Goal: Use online tool/utility: Utilize a website feature to perform a specific function

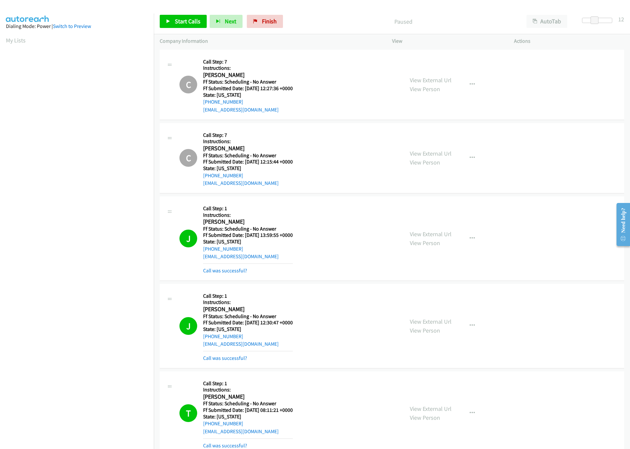
scroll to position [395, 0]
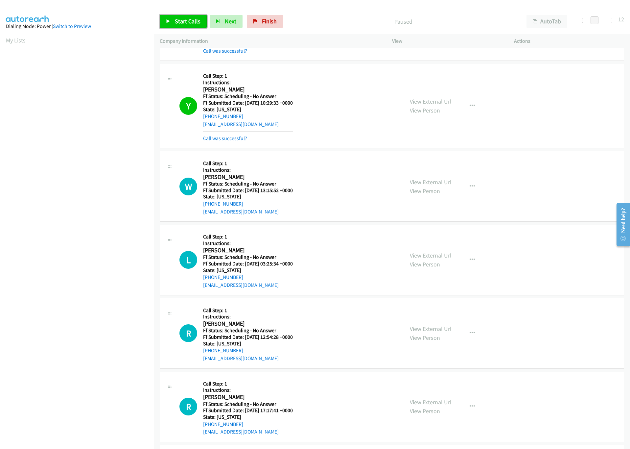
drag, startPoint x: 185, startPoint y: 23, endPoint x: 167, endPoint y: 22, distance: 17.8
click at [185, 23] on span "Start Calls" at bounding box center [188, 21] width 26 height 8
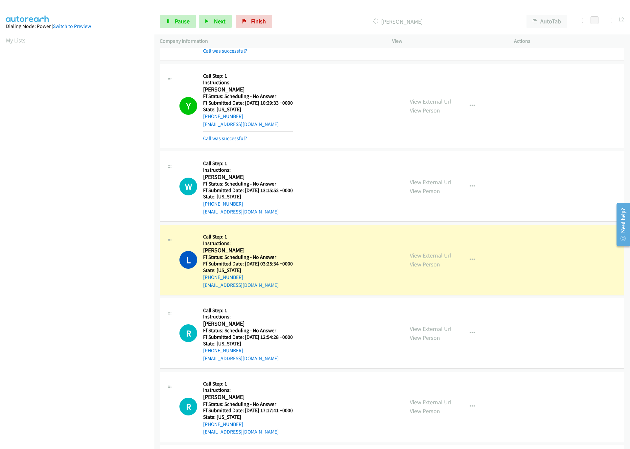
click at [439, 259] on link "View External Url" at bounding box center [431, 256] width 42 height 8
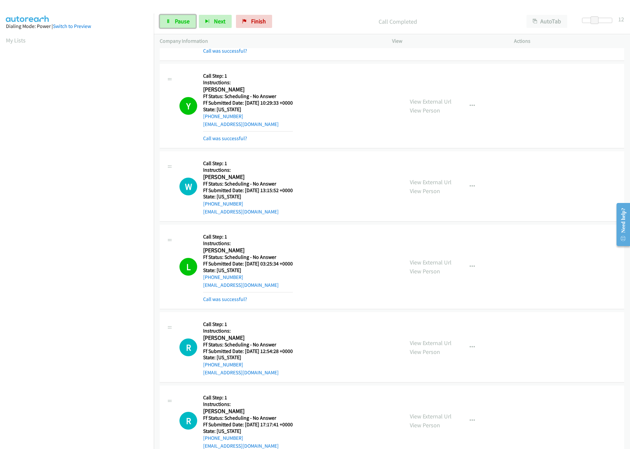
drag, startPoint x: 178, startPoint y: 22, endPoint x: 188, endPoint y: 9, distance: 16.4
click at [178, 22] on span "Pause" at bounding box center [182, 21] width 15 height 8
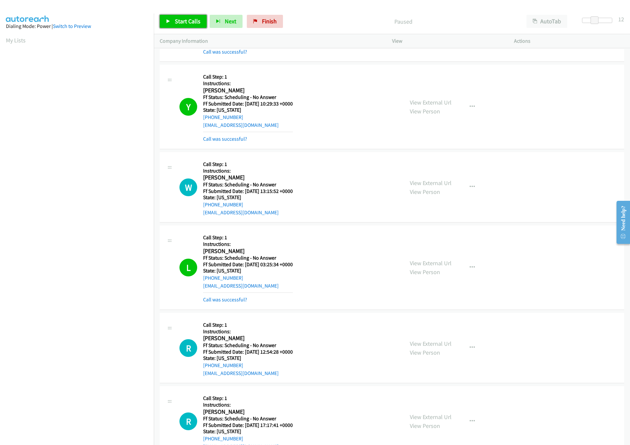
click at [171, 23] on link "Start Calls" at bounding box center [183, 21] width 47 height 13
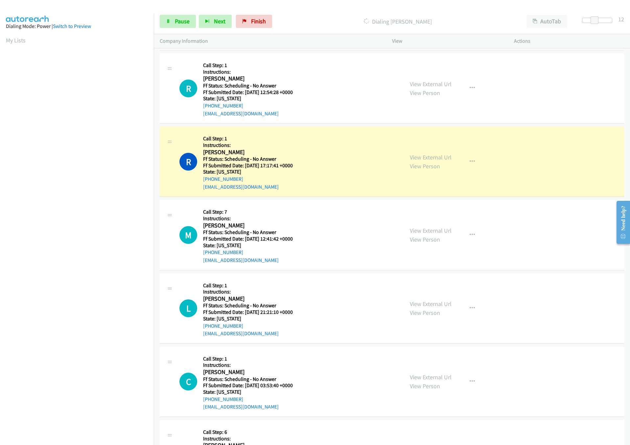
scroll to position [691, 0]
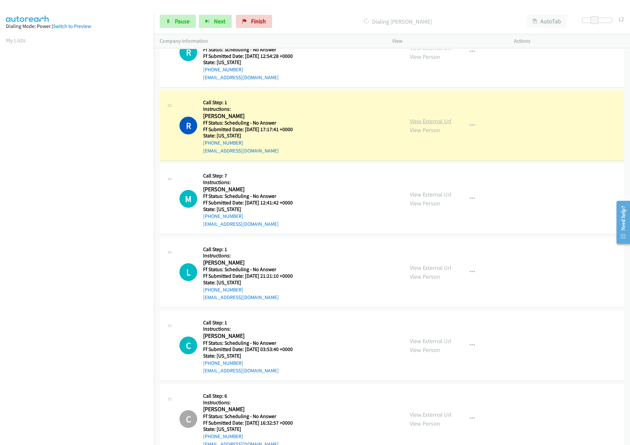
click at [415, 122] on link "View External Url" at bounding box center [431, 121] width 42 height 8
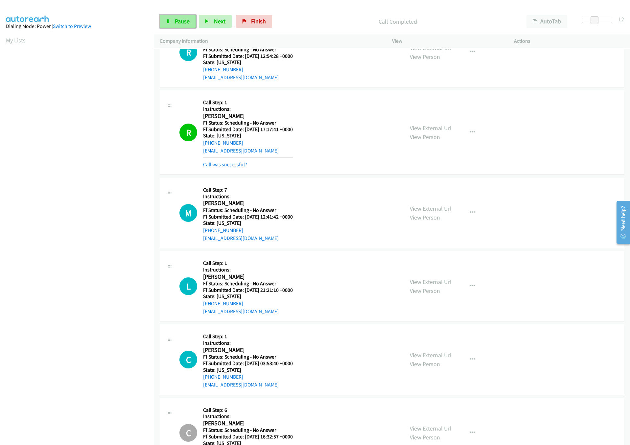
click at [181, 22] on span "Pause" at bounding box center [182, 21] width 15 height 8
click at [188, 25] on link "Start Calls" at bounding box center [183, 21] width 47 height 13
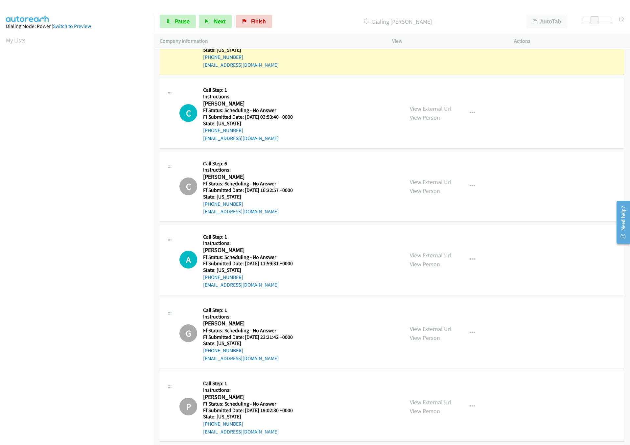
scroll to position [888, 0]
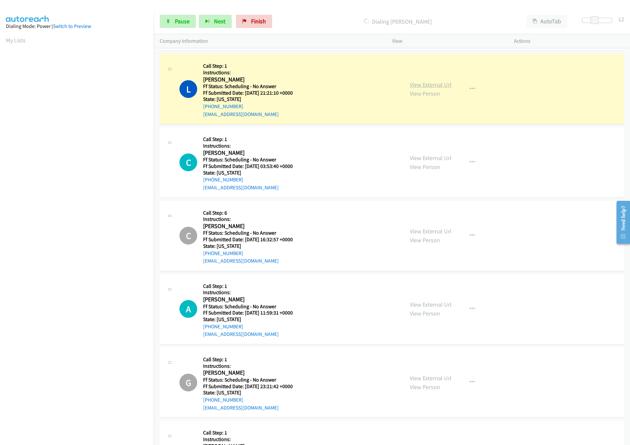
click at [439, 84] on link "View External Url" at bounding box center [431, 85] width 42 height 8
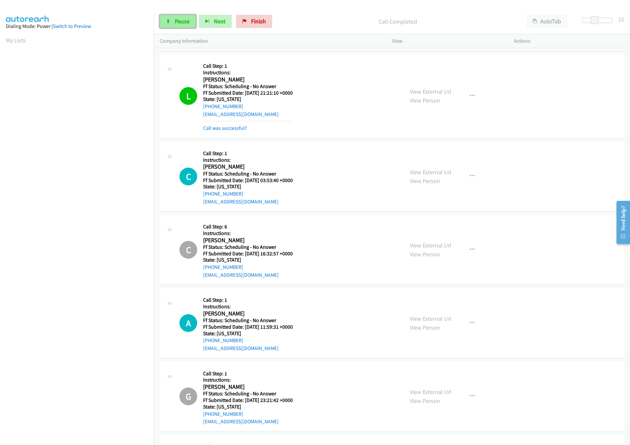
click at [179, 21] on span "Pause" at bounding box center [182, 21] width 15 height 8
click at [179, 14] on div "Start Calls Pause Next Finish Paused AutoTab AutoTab 12" at bounding box center [392, 21] width 476 height 25
click at [178, 17] on link "Start Calls" at bounding box center [183, 21] width 47 height 13
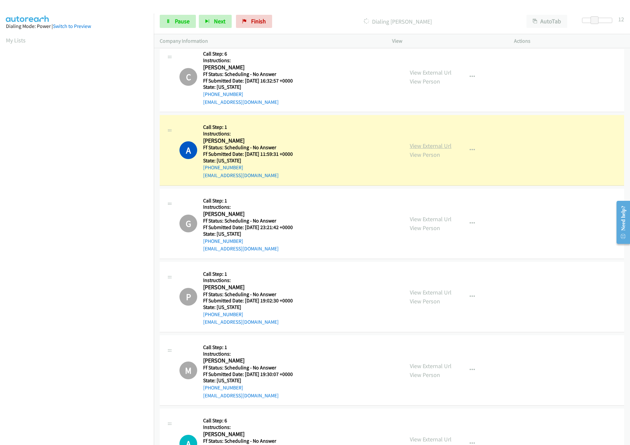
scroll to position [1110, 0]
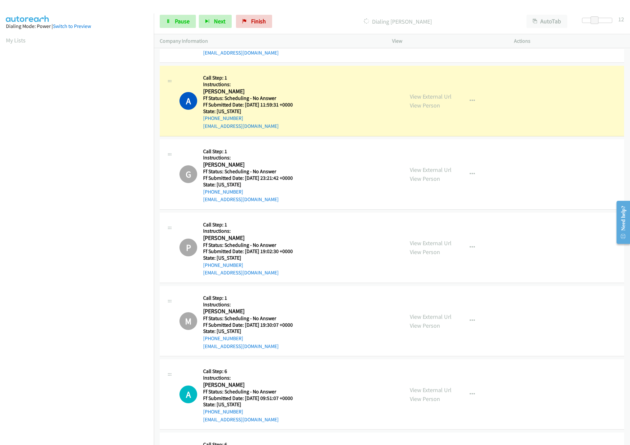
click at [61, 363] on iframe at bounding box center [80, 207] width 148 height 312
click at [429, 100] on link "View External Url" at bounding box center [431, 97] width 42 height 8
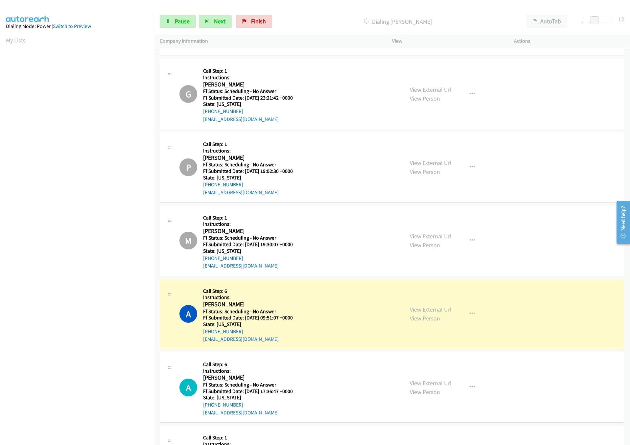
scroll to position [1209, 0]
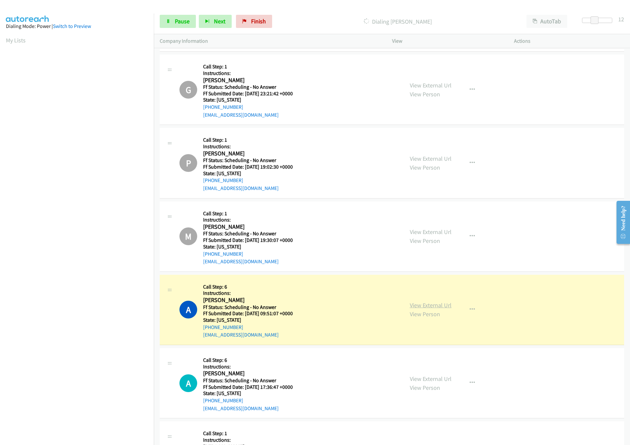
click at [430, 309] on link "View External Url" at bounding box center [431, 306] width 42 height 8
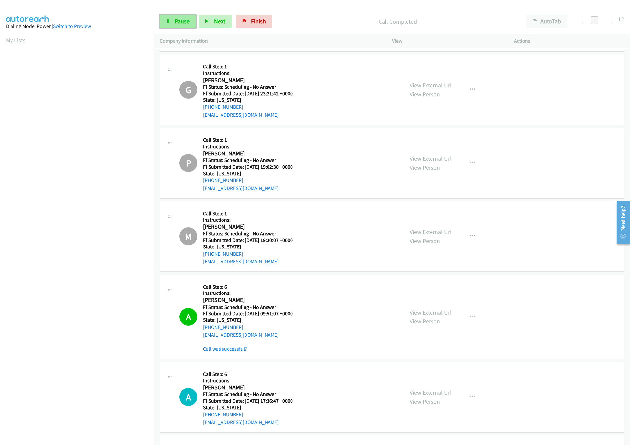
click at [182, 21] on span "Pause" at bounding box center [182, 21] width 15 height 8
click at [185, 14] on div "Start Calls Pause Next Finish Paused AutoTab AutoTab 12" at bounding box center [392, 21] width 476 height 25
click at [186, 17] on link "Start Calls" at bounding box center [183, 21] width 47 height 13
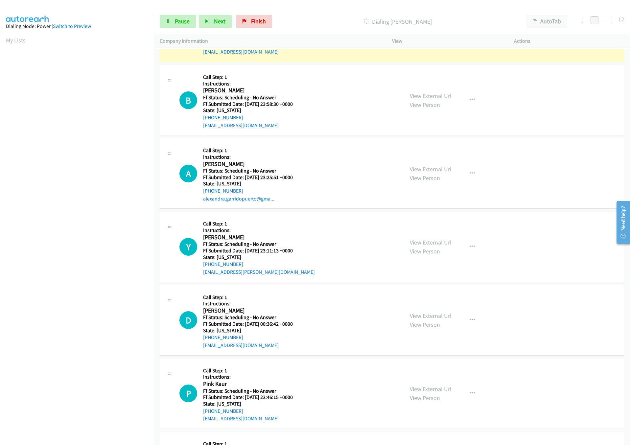
scroll to position [1603, 0]
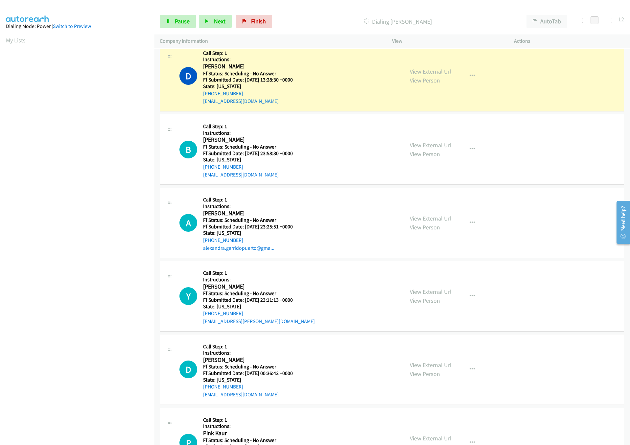
click at [439, 73] on link "View External Url" at bounding box center [431, 72] width 42 height 8
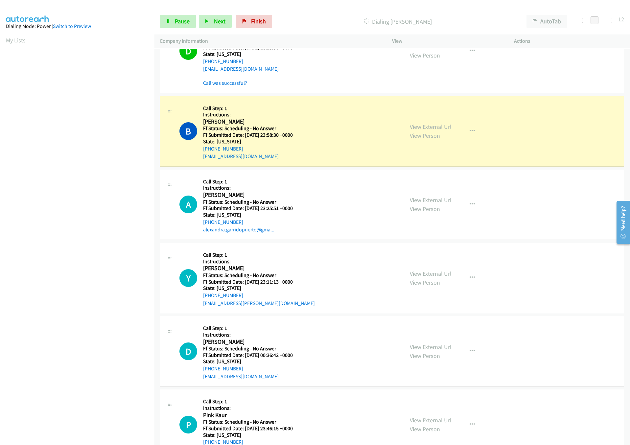
scroll to position [1653, 0]
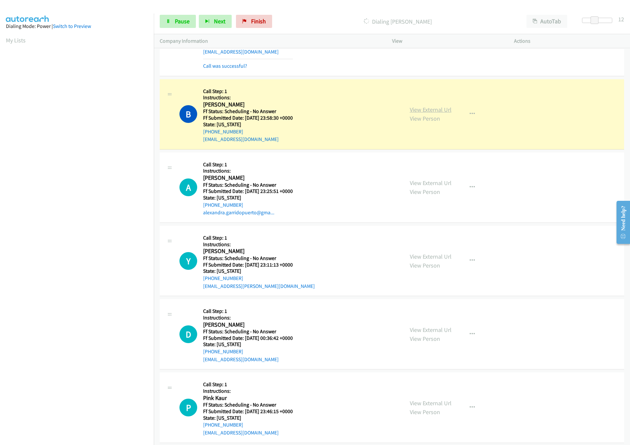
click at [428, 113] on link "View External Url" at bounding box center [431, 110] width 42 height 8
click at [176, 22] on span "Pause" at bounding box center [182, 21] width 15 height 8
click at [439, 113] on link "View External Url" at bounding box center [431, 110] width 42 height 8
